Goal: Task Accomplishment & Management: Manage account settings

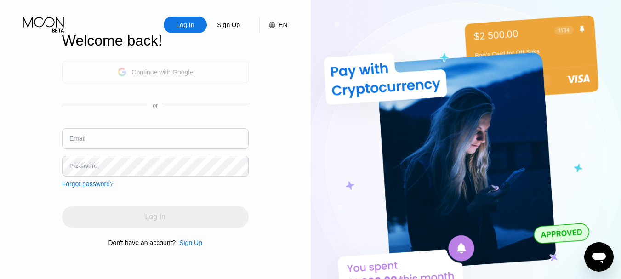
click at [194, 80] on div "Continue with Google" at bounding box center [155, 72] width 187 height 23
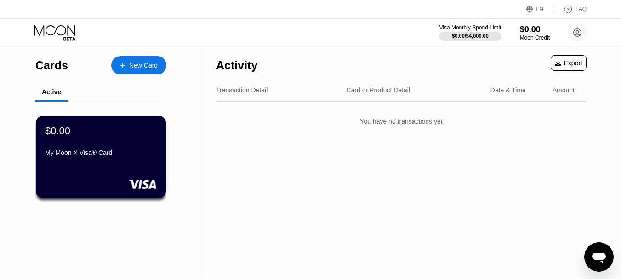
click at [321, 55] on div "Activity Export" at bounding box center [401, 63] width 371 height 32
click at [442, 34] on div at bounding box center [470, 36] width 63 height 9
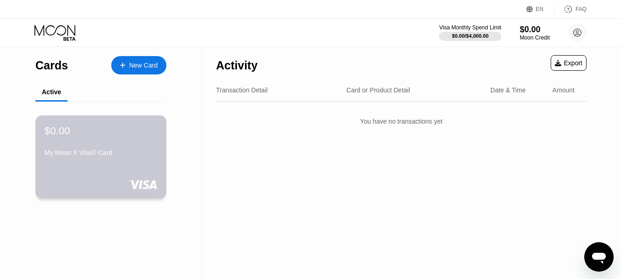
click at [108, 156] on div "My Moon X Visa® Card" at bounding box center [101, 152] width 113 height 7
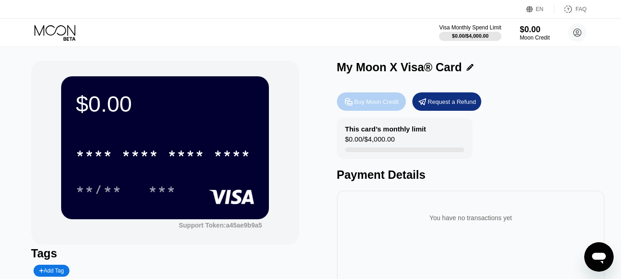
click at [360, 109] on div "Buy Moon Credit" at bounding box center [371, 101] width 69 height 18
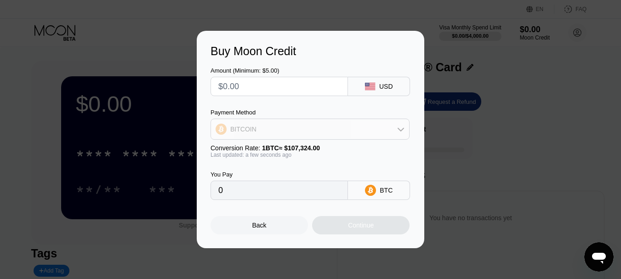
click at [377, 135] on div "BITCOIN" at bounding box center [310, 129] width 198 height 18
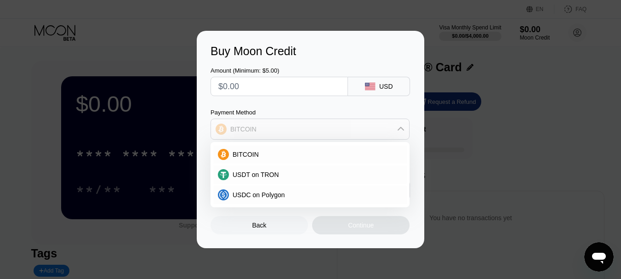
click at [377, 135] on div "BITCOIN" at bounding box center [310, 129] width 198 height 18
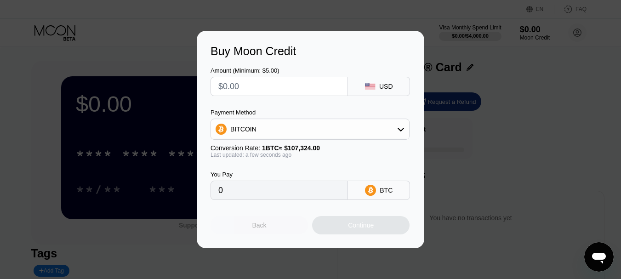
click at [289, 227] on div "Back" at bounding box center [259, 225] width 97 height 18
